Goal: Contribute content

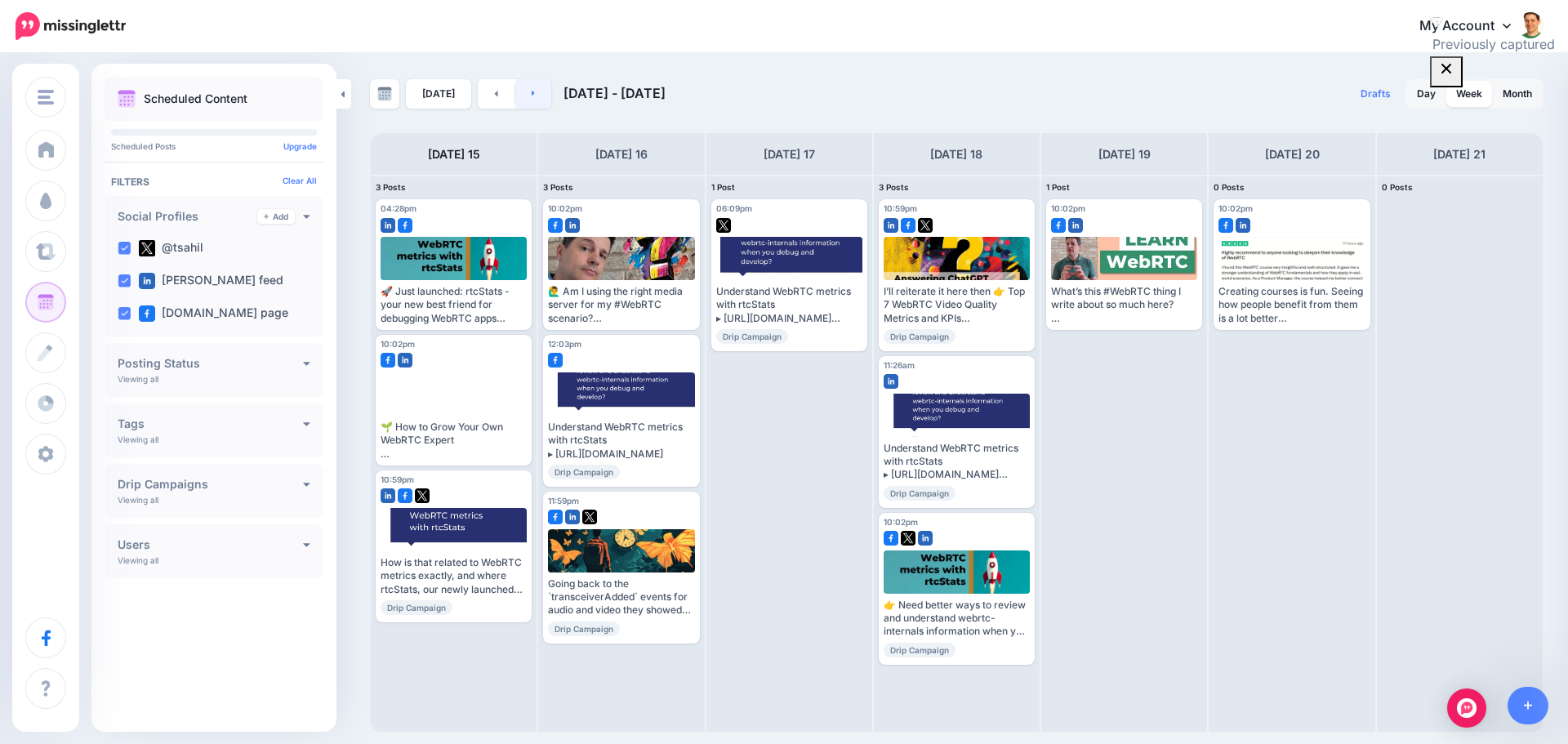
click at [523, 94] on link at bounding box center [533, 94] width 37 height 30
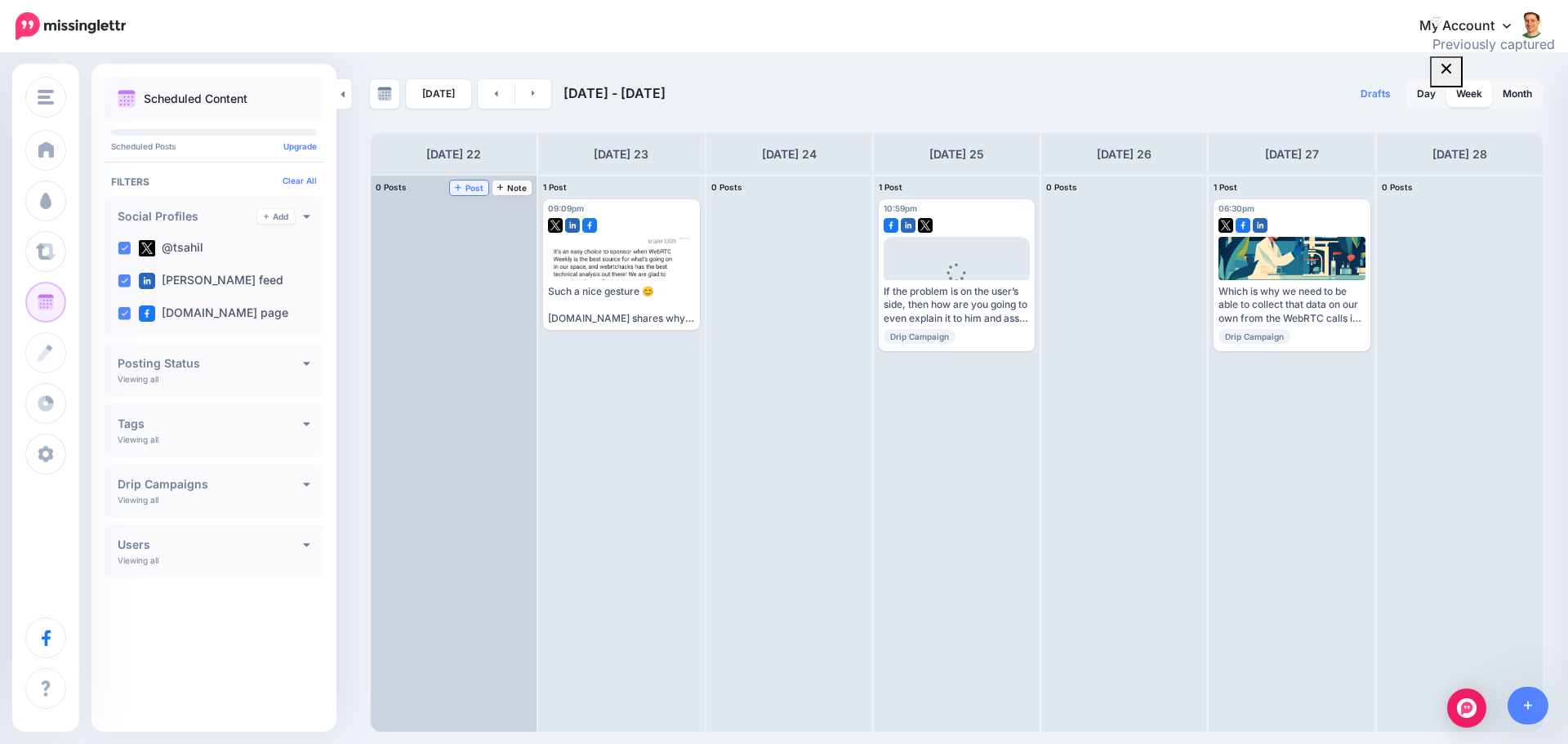
click at [478, 185] on span "Post" at bounding box center [469, 188] width 29 height 8
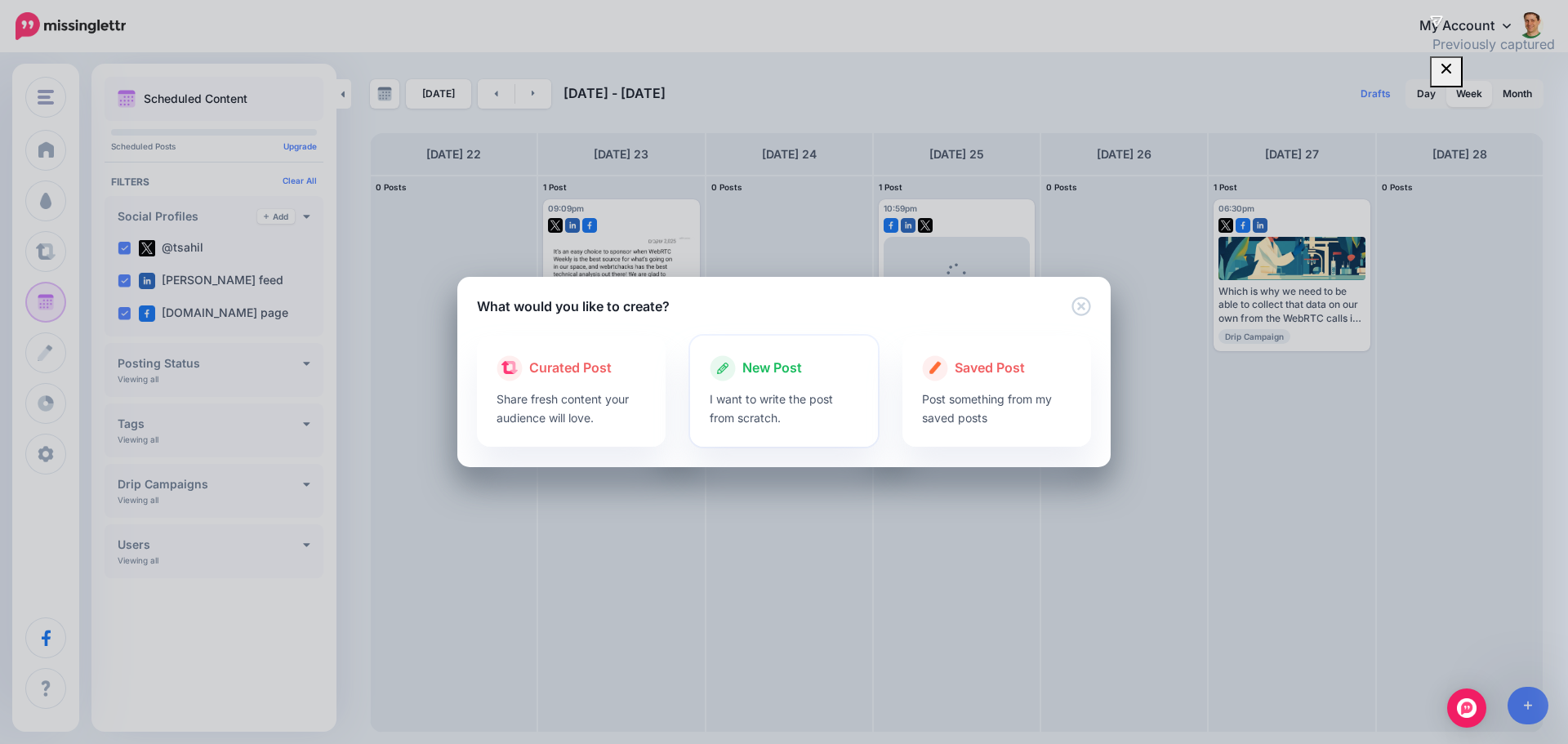
click at [763, 379] on div "New Post" at bounding box center [784, 369] width 149 height 26
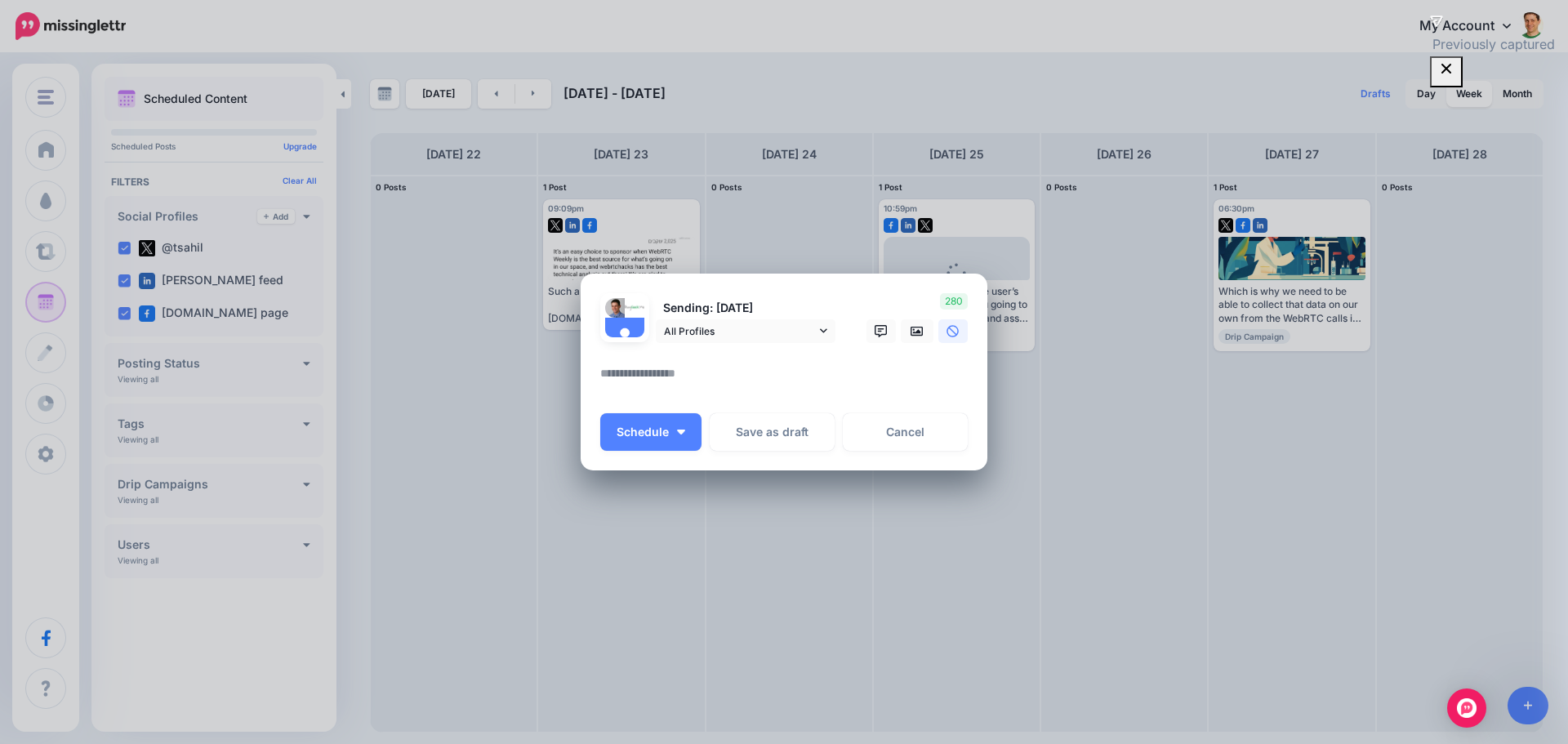
click at [748, 384] on textarea at bounding box center [787, 379] width 375 height 32
paste textarea "**********"
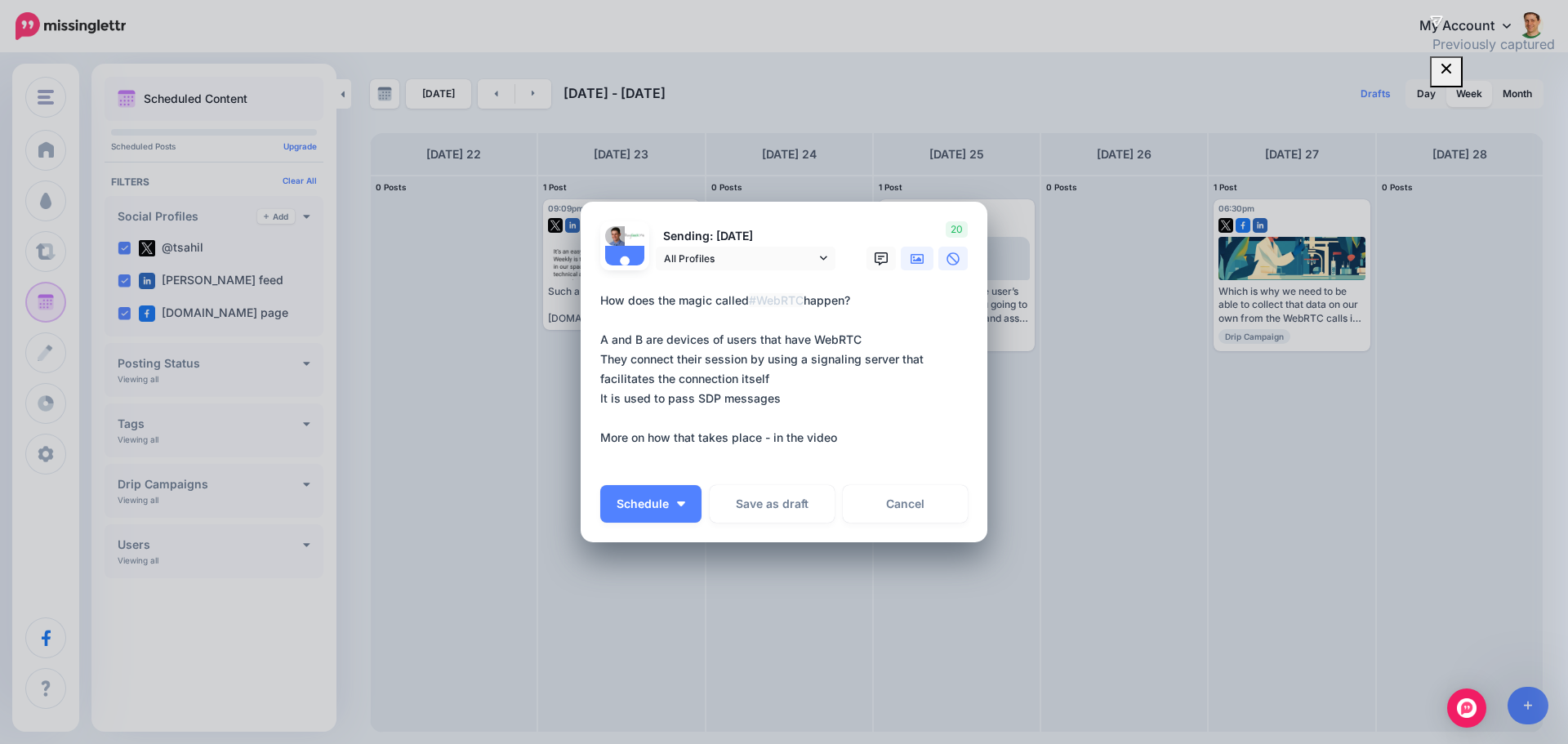
type textarea "**********"
click at [912, 255] on icon at bounding box center [917, 259] width 13 height 10
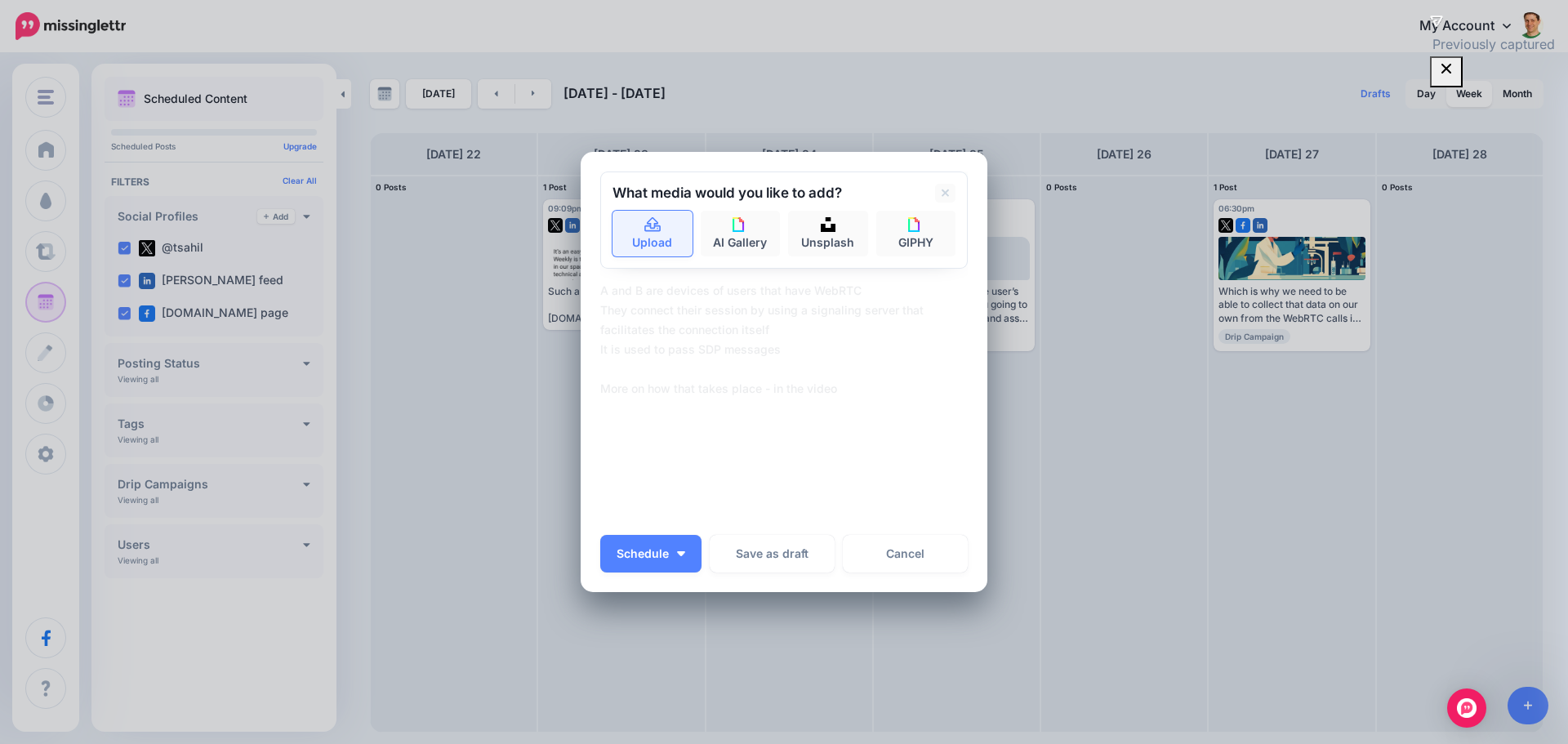
click at [650, 255] on link "Upload" at bounding box center [652, 233] width 80 height 46
click at [677, 554] on img "button" at bounding box center [681, 553] width 8 height 5
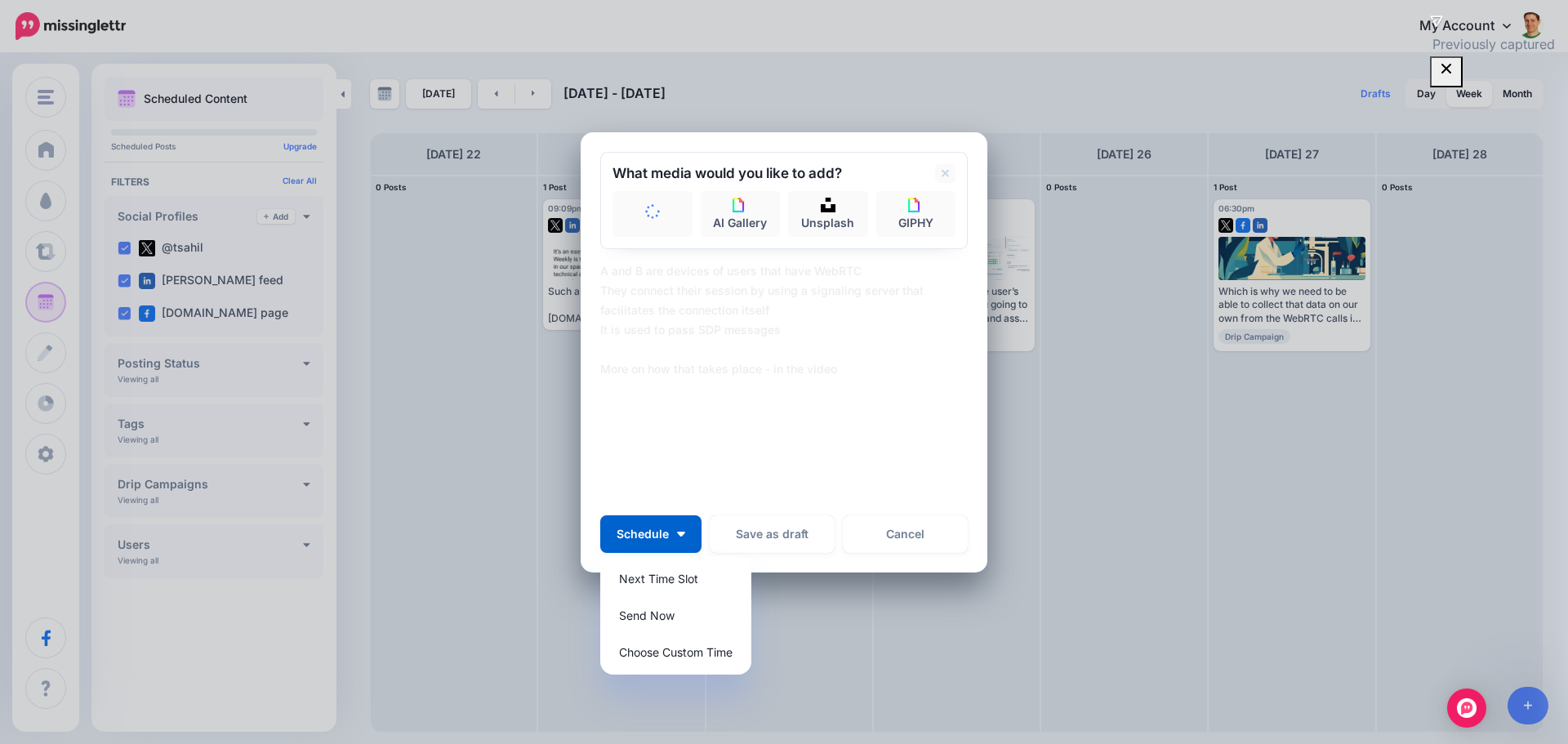
scroll to position [25, 0]
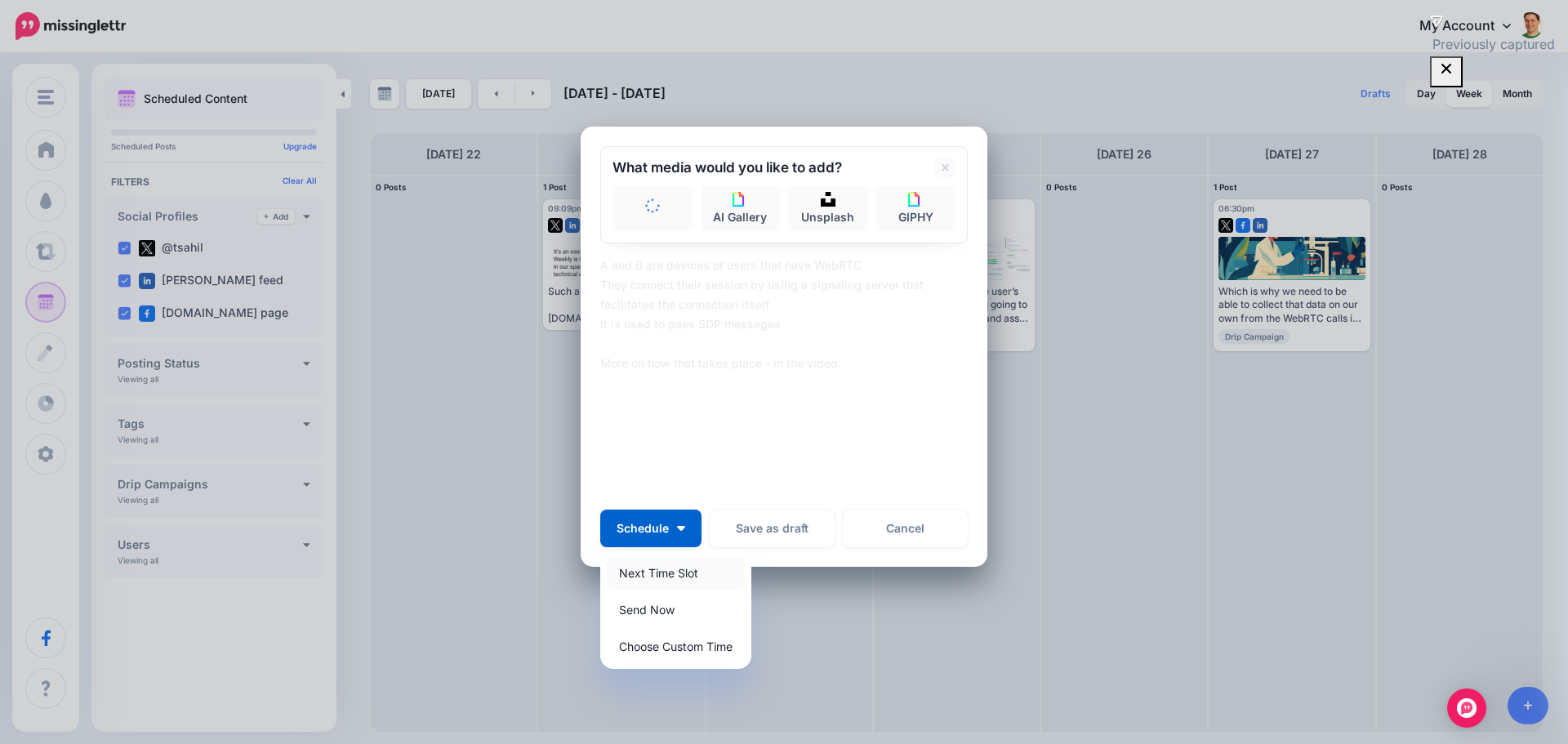
click at [668, 579] on link "Next Time Slot" at bounding box center [675, 573] width 138 height 32
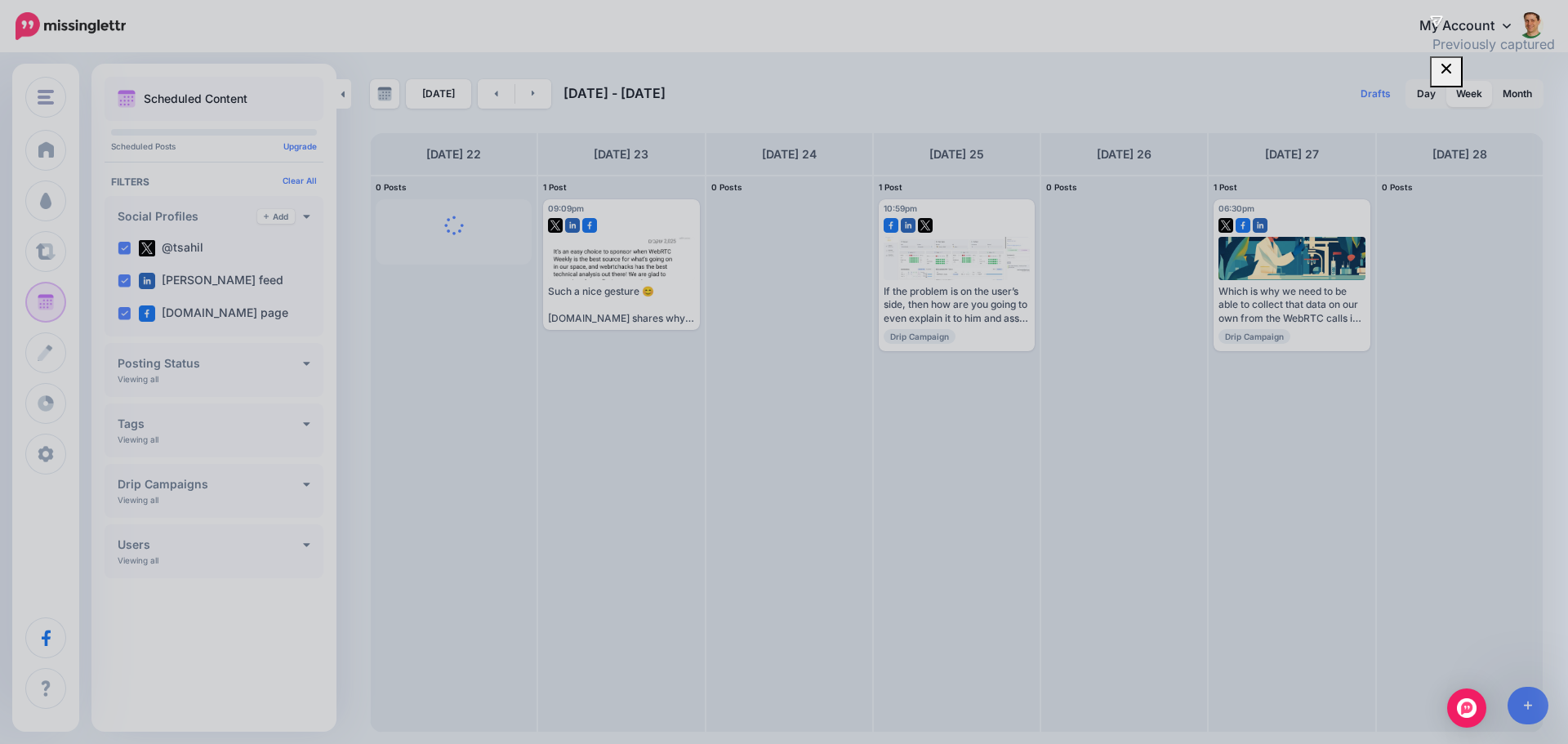
scroll to position [0, 0]
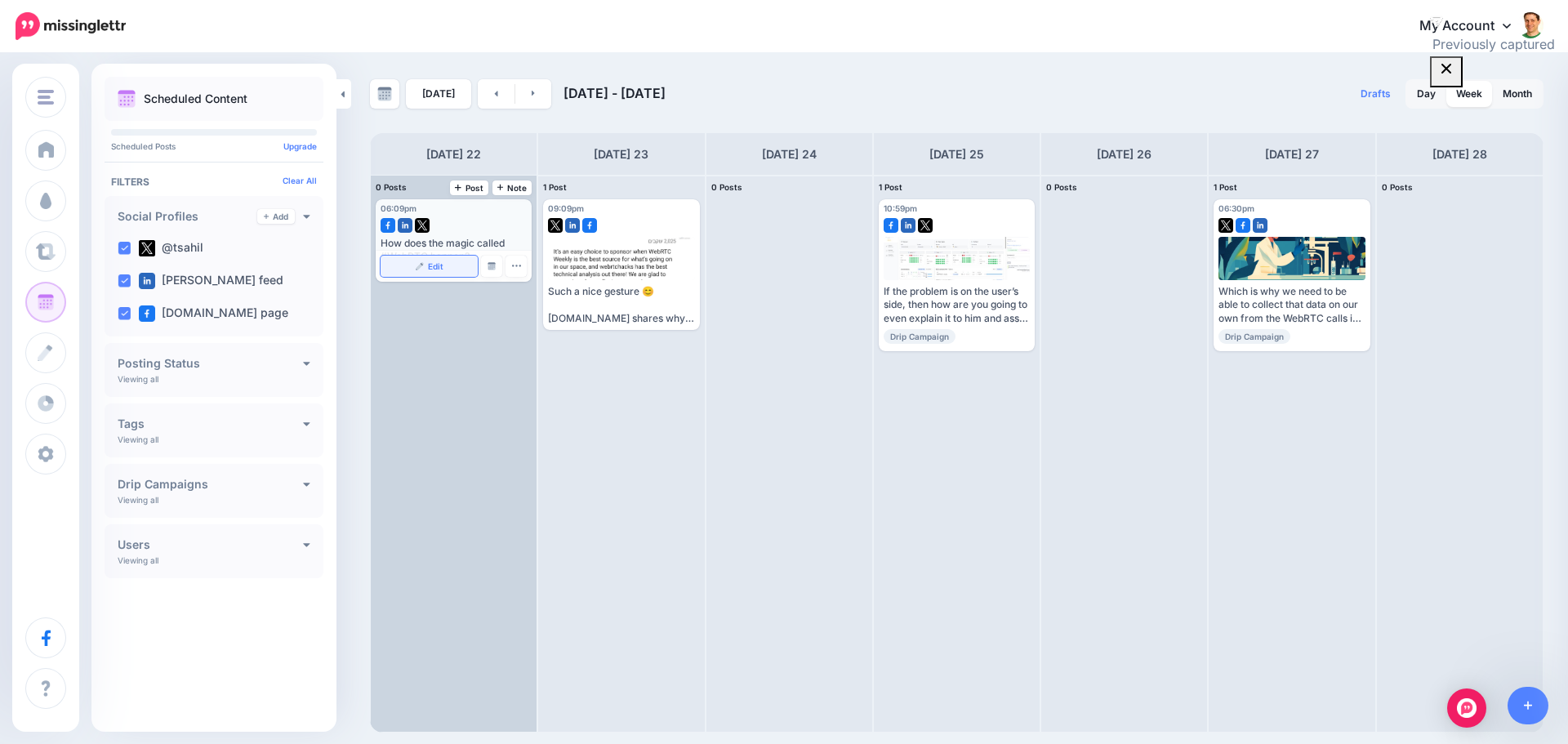
click at [435, 258] on link "Edit" at bounding box center [429, 265] width 97 height 21
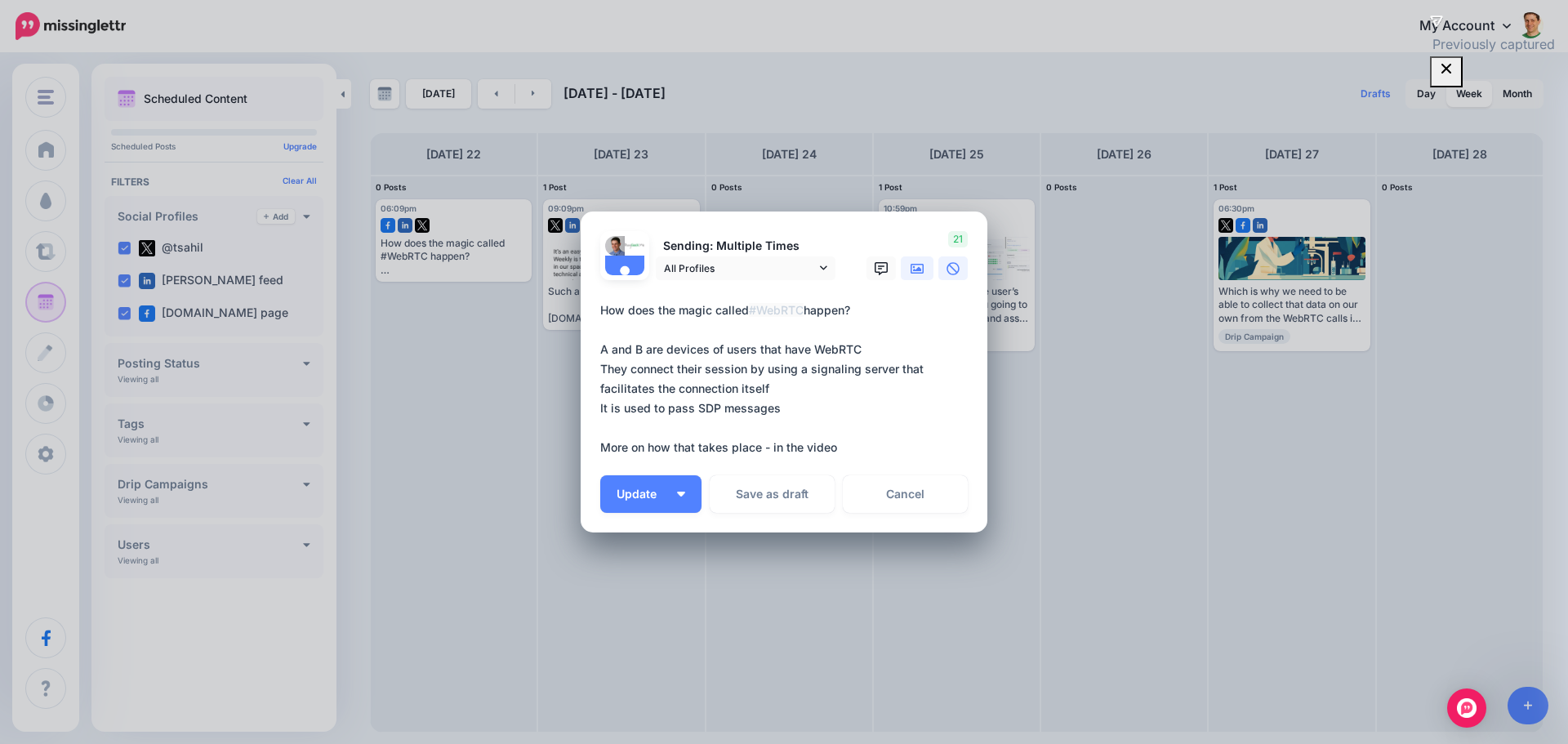
click at [908, 267] on link at bounding box center [917, 268] width 33 height 24
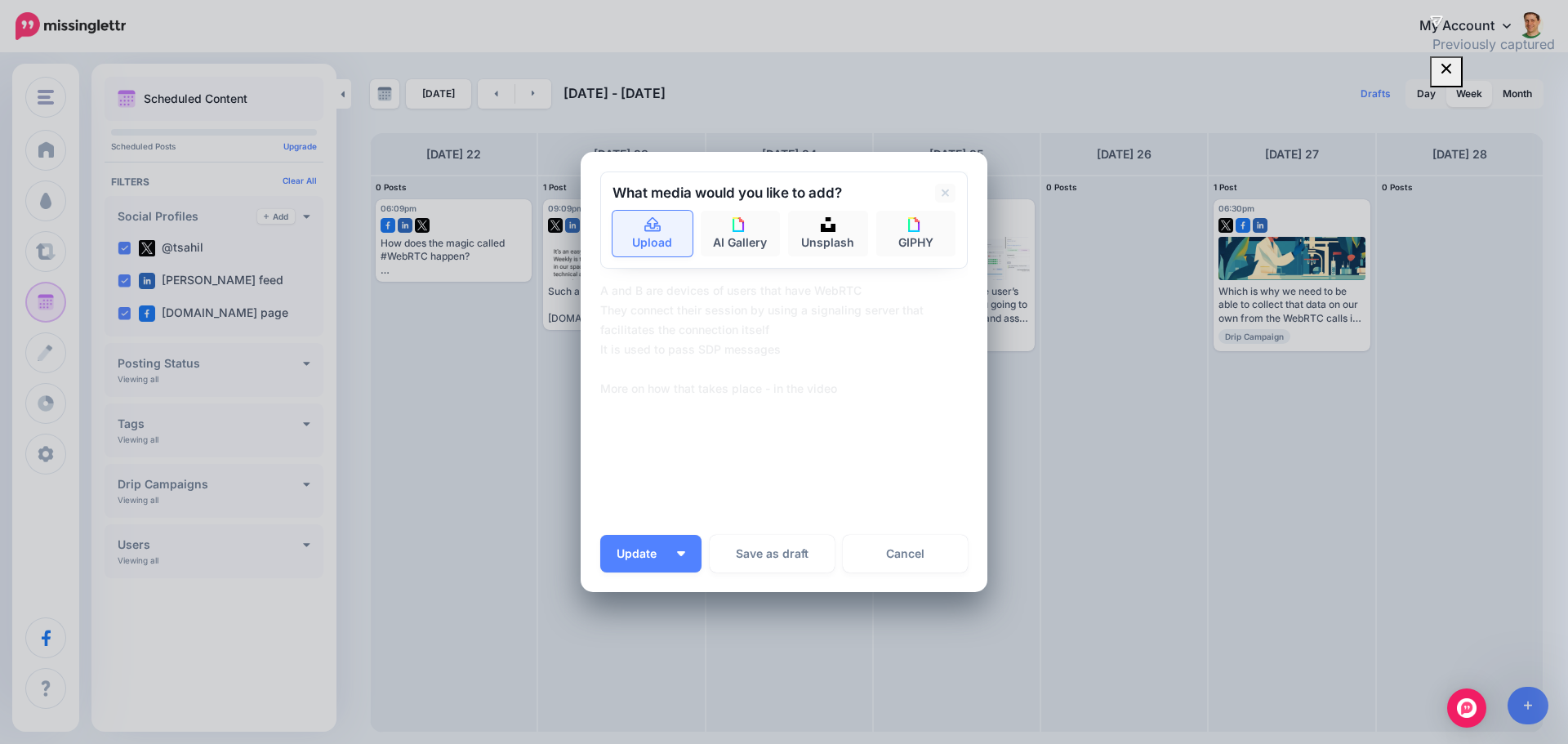
click at [668, 247] on link "Upload" at bounding box center [652, 233] width 80 height 46
